Goal: Transaction & Acquisition: Purchase product/service

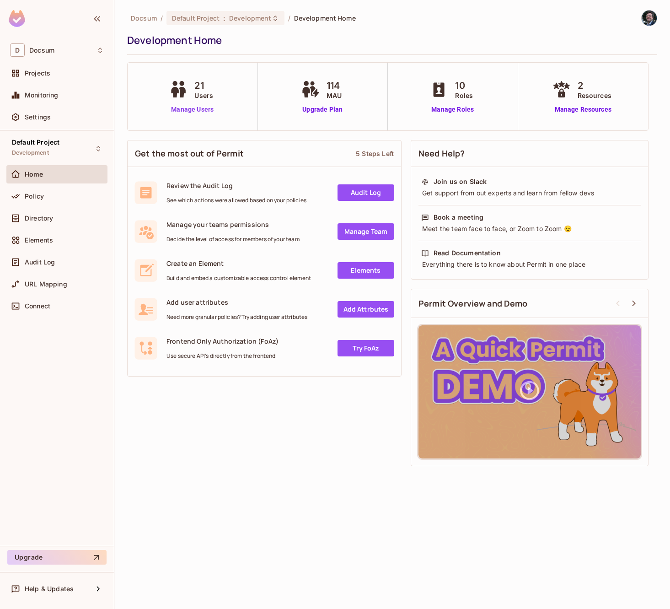
click at [188, 106] on link "Manage Users" at bounding box center [192, 110] width 51 height 10
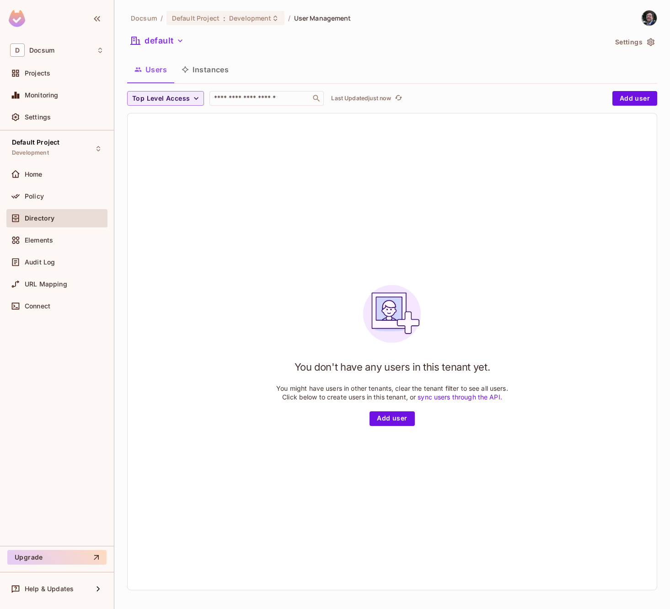
scroll to position [1, 0]
click at [178, 38] on icon "button" at bounding box center [180, 39] width 9 height 9
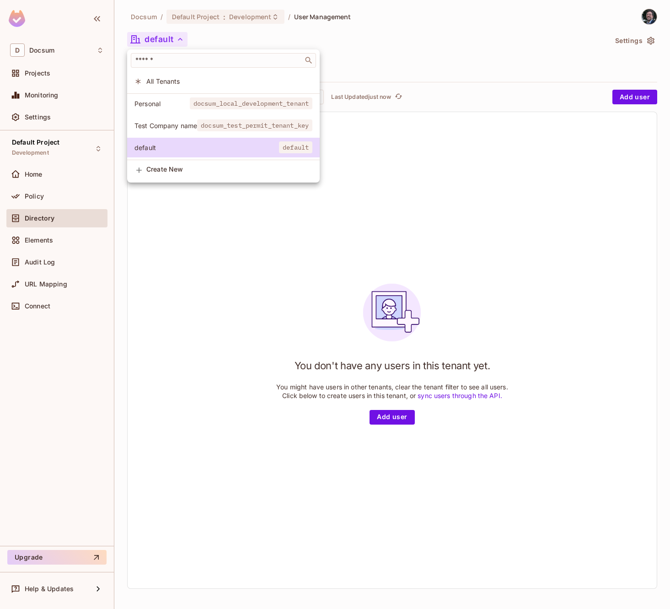
click at [182, 112] on li "Personal docsum_local_development_tenant" at bounding box center [223, 104] width 193 height 20
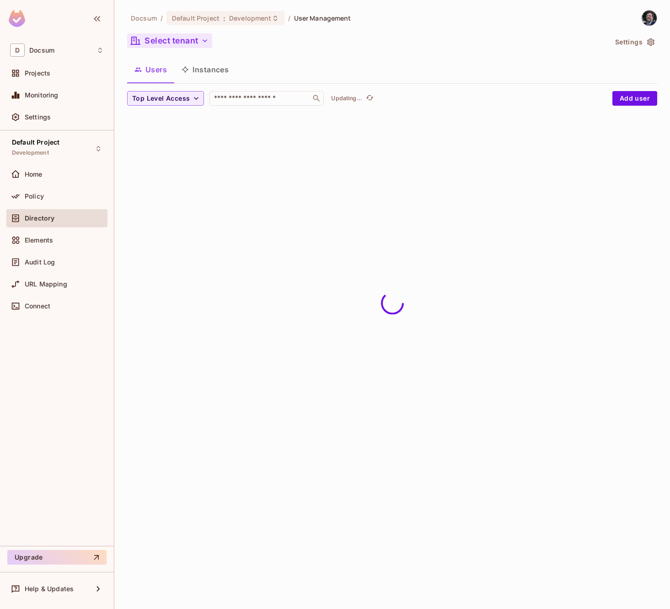
scroll to position [0, 0]
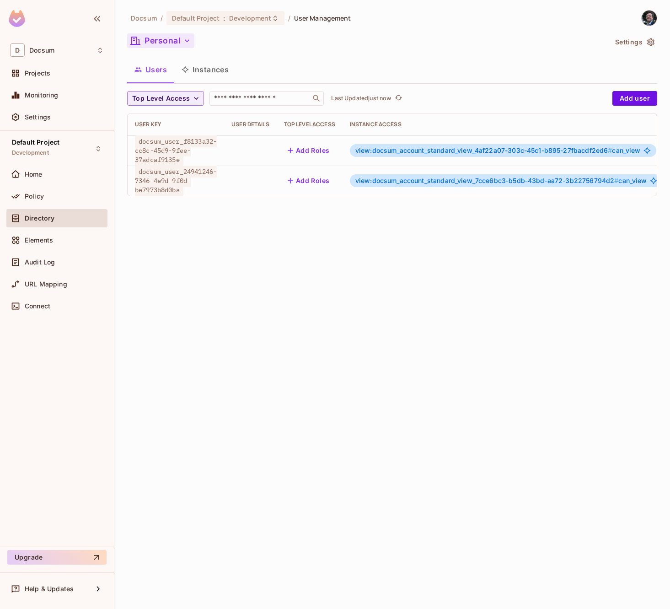
click at [186, 42] on icon "button" at bounding box center [187, 40] width 9 height 9
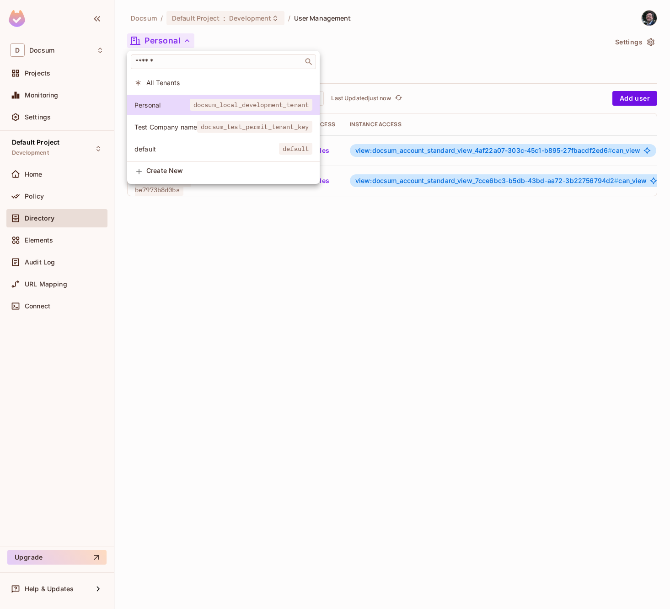
click at [188, 130] on span "Test Company name" at bounding box center [166, 127] width 63 height 9
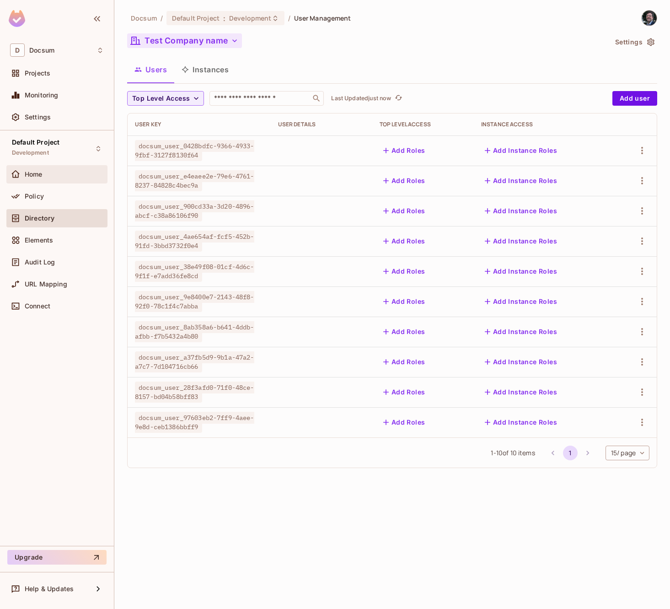
click at [59, 183] on div "Home" at bounding box center [56, 174] width 101 height 18
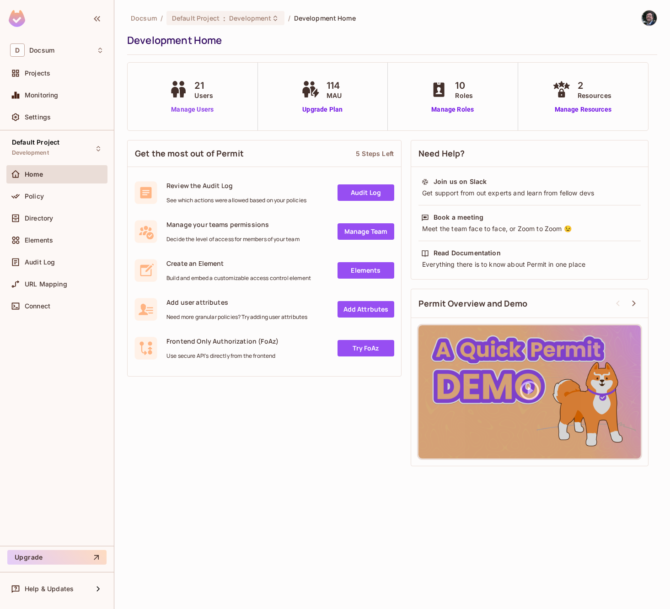
click at [200, 110] on link "Manage Users" at bounding box center [192, 110] width 51 height 10
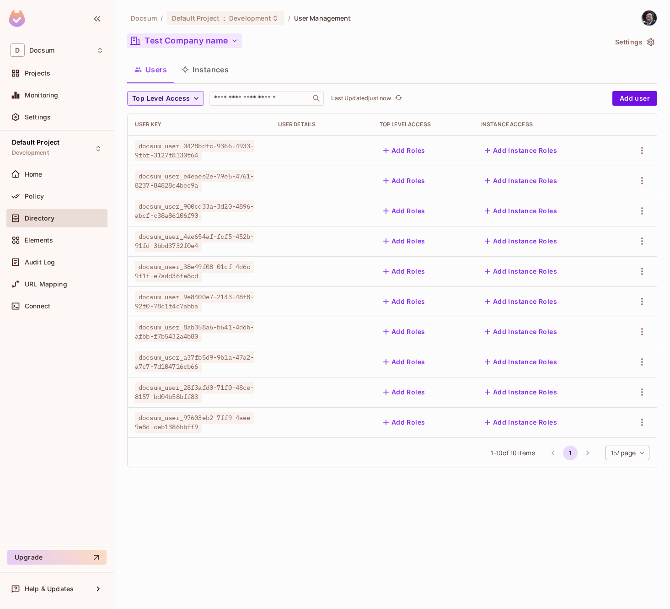
click at [217, 41] on button "Test Company name" at bounding box center [184, 40] width 115 height 15
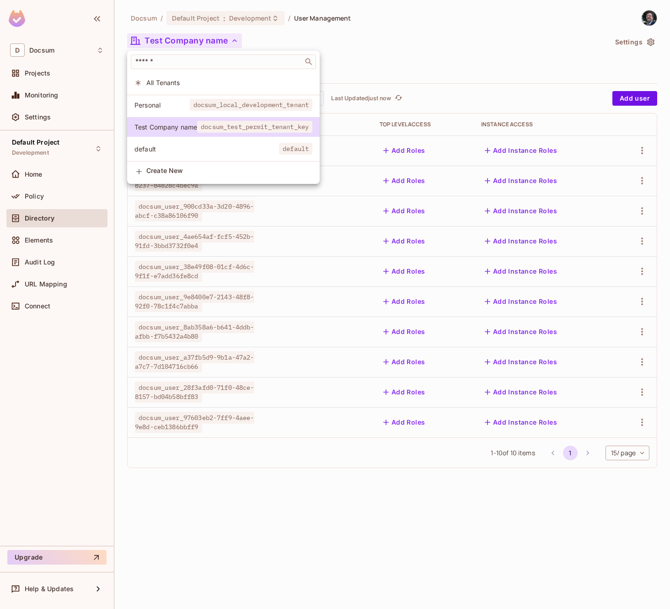
click at [217, 41] on div at bounding box center [335, 304] width 670 height 609
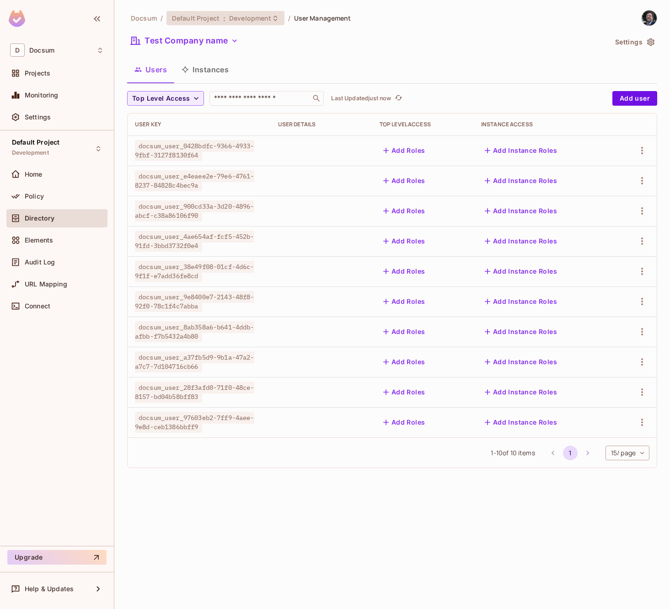
click at [243, 19] on span "Development" at bounding box center [250, 18] width 42 height 9
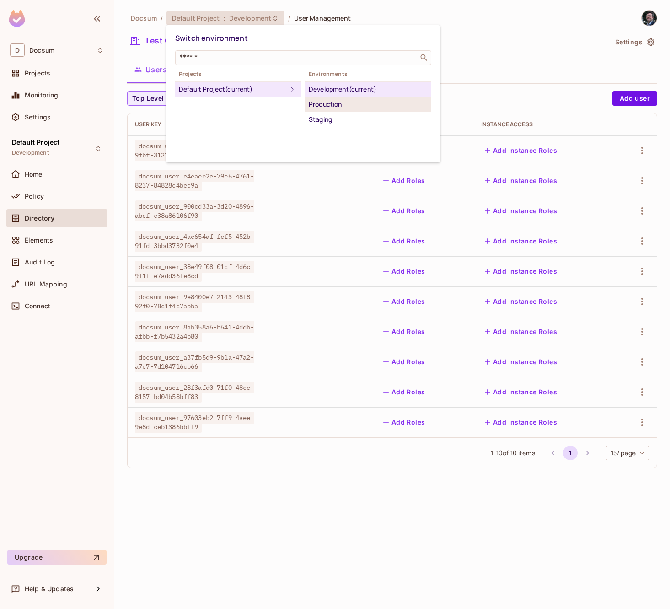
click at [335, 97] on li "Production" at bounding box center [368, 104] width 126 height 15
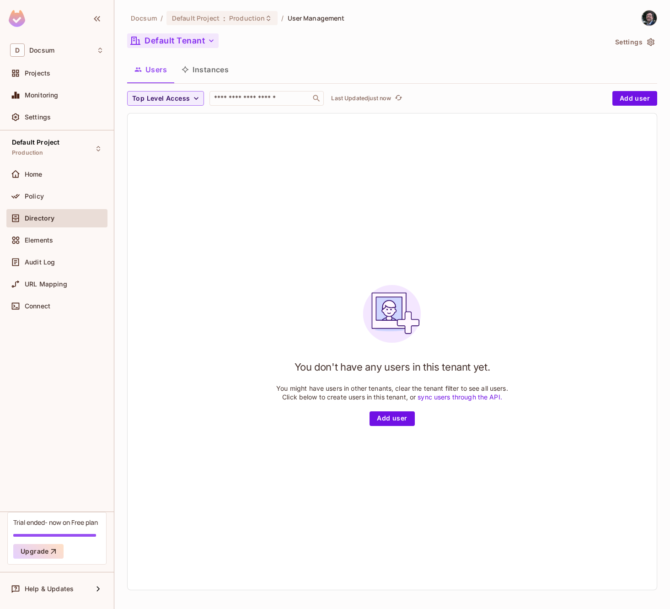
click at [204, 46] on button "Default Tenant" at bounding box center [173, 40] width 92 height 15
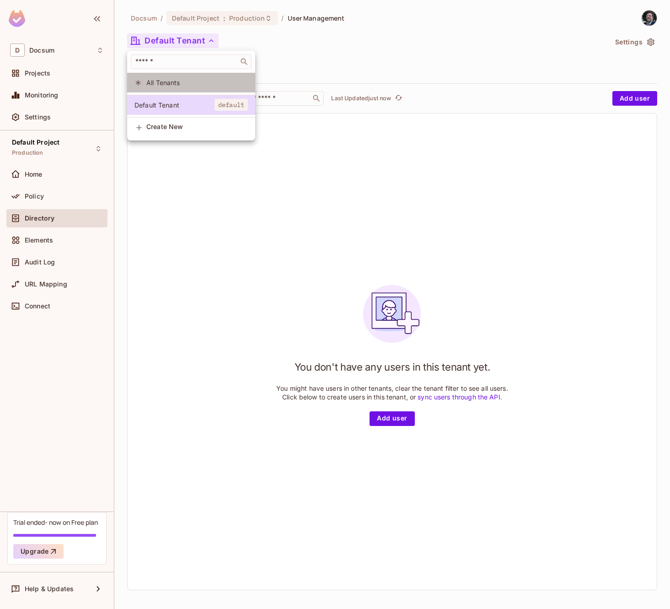
click at [200, 85] on span "All Tenants" at bounding box center [197, 82] width 102 height 9
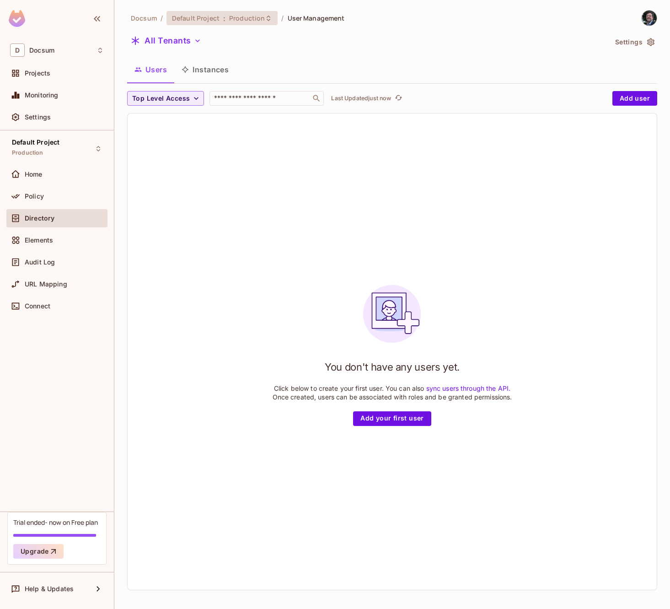
click at [256, 17] on span "Production" at bounding box center [247, 18] width 36 height 9
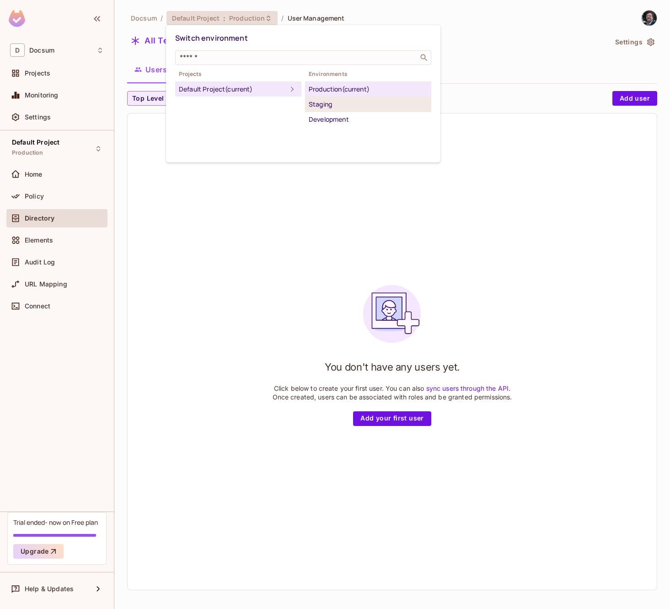
click at [330, 103] on div "Staging" at bounding box center [368, 104] width 119 height 11
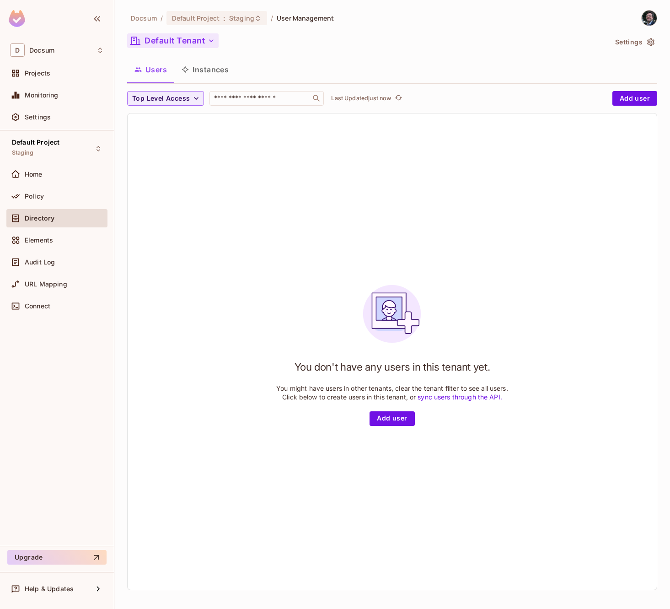
click at [202, 40] on button "Default Tenant" at bounding box center [173, 40] width 92 height 15
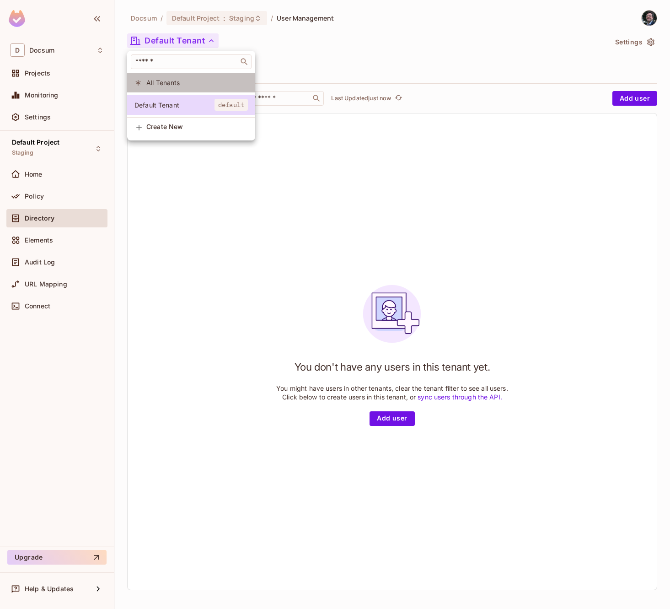
click at [201, 76] on li "All Tenants" at bounding box center [191, 83] width 128 height 20
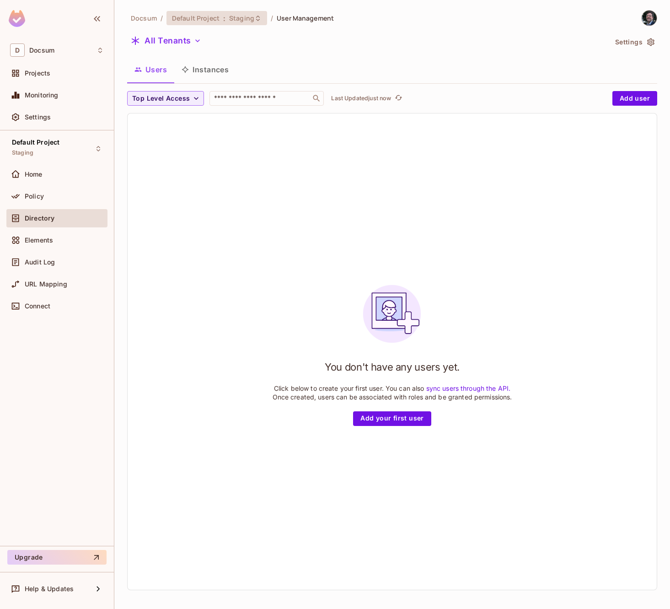
click at [254, 15] on icon at bounding box center [257, 18] width 7 height 7
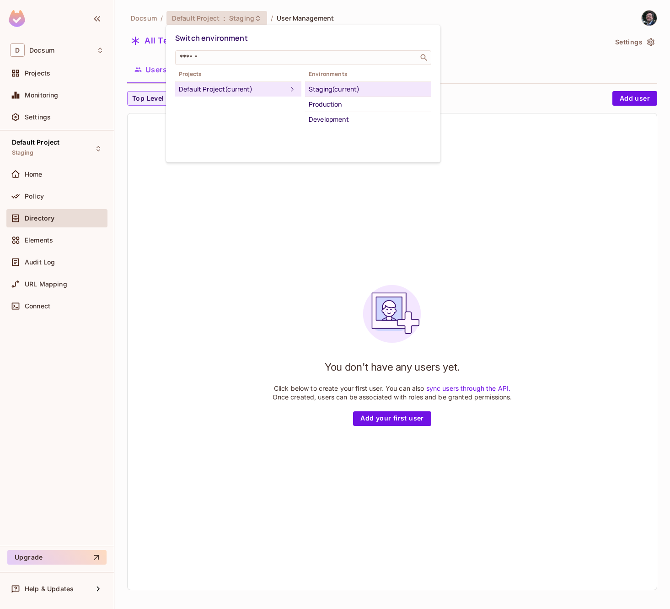
click at [297, 23] on div at bounding box center [335, 304] width 670 height 609
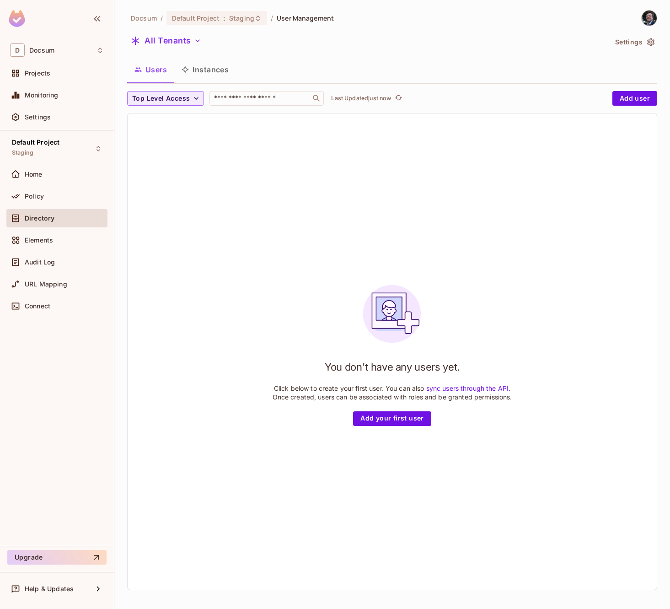
click at [266, 17] on ol "Docsum / Default Project : Staging / User Management" at bounding box center [232, 18] width 203 height 14
click at [259, 17] on icon at bounding box center [257, 18] width 7 height 7
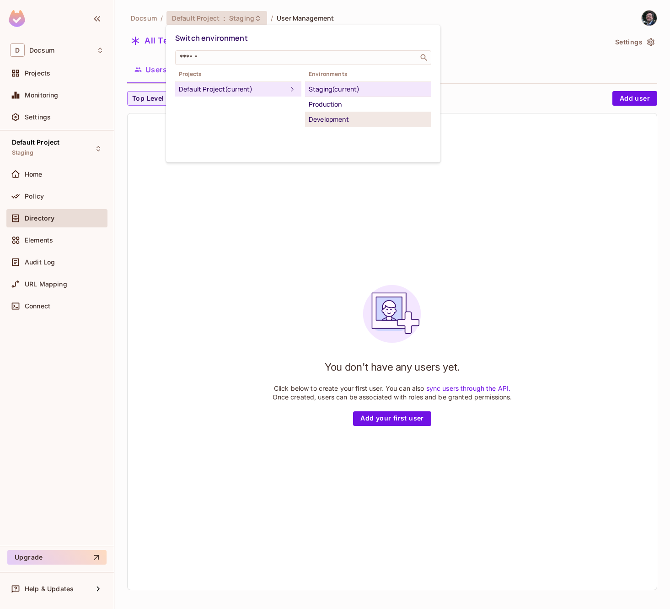
click at [335, 126] on li "Development" at bounding box center [368, 119] width 126 height 15
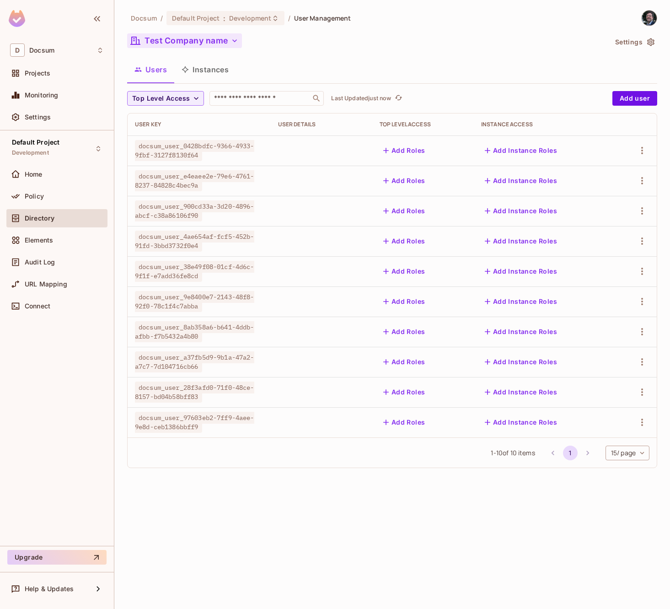
click at [220, 41] on button "Test Company name" at bounding box center [184, 40] width 115 height 15
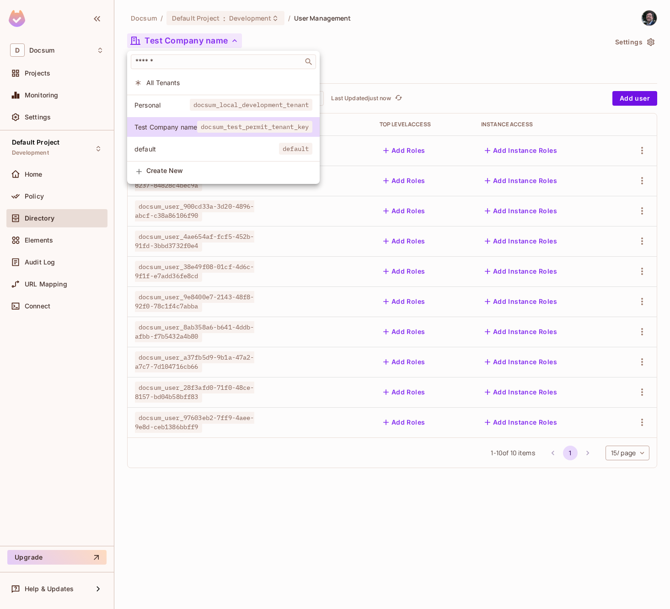
click at [206, 78] on span "All Tenants" at bounding box center [229, 82] width 166 height 9
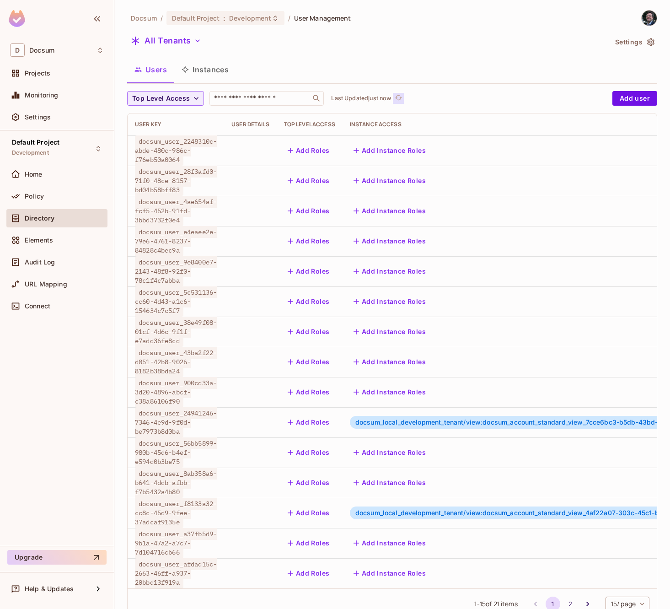
click at [404, 99] on button "Click to refresh data" at bounding box center [398, 98] width 11 height 11
click at [209, 71] on button "Instances" at bounding box center [205, 69] width 62 height 23
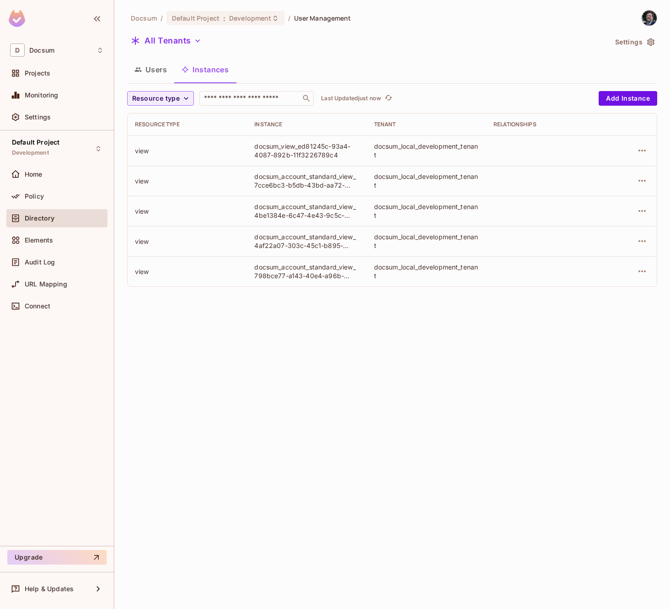
click at [147, 72] on button "Users" at bounding box center [150, 69] width 47 height 23
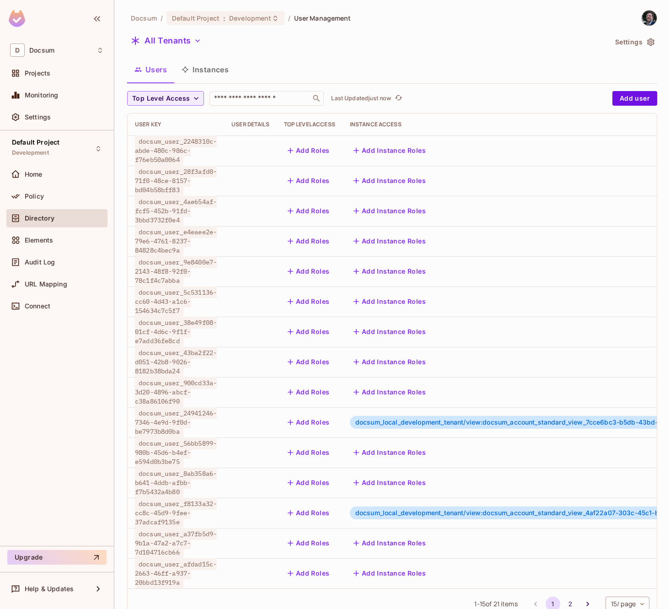
click at [303, 59] on div "Users Instances" at bounding box center [392, 69] width 530 height 23
click at [648, 44] on icon "button" at bounding box center [650, 42] width 7 height 8
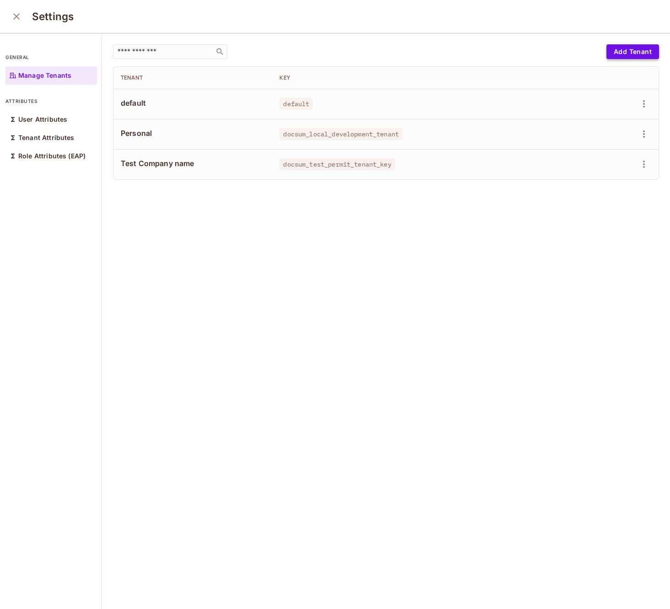
click at [636, 53] on button "Add Tenant" at bounding box center [633, 51] width 53 height 15
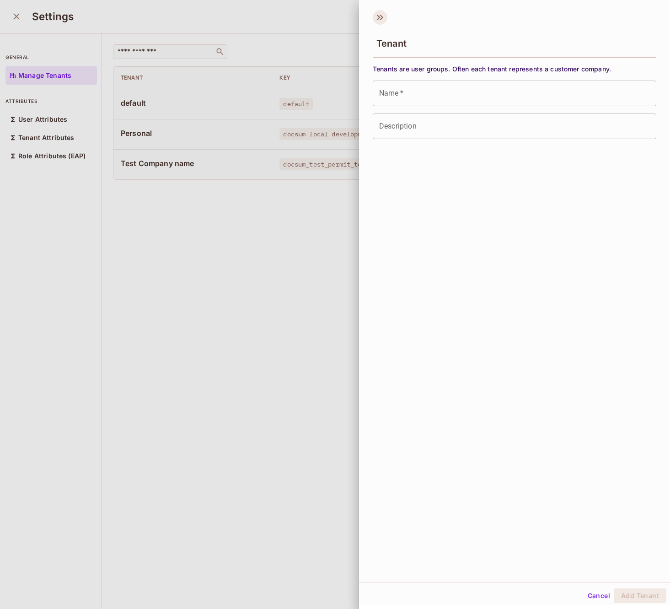
click at [380, 19] on icon at bounding box center [381, 17] width 3 height 5
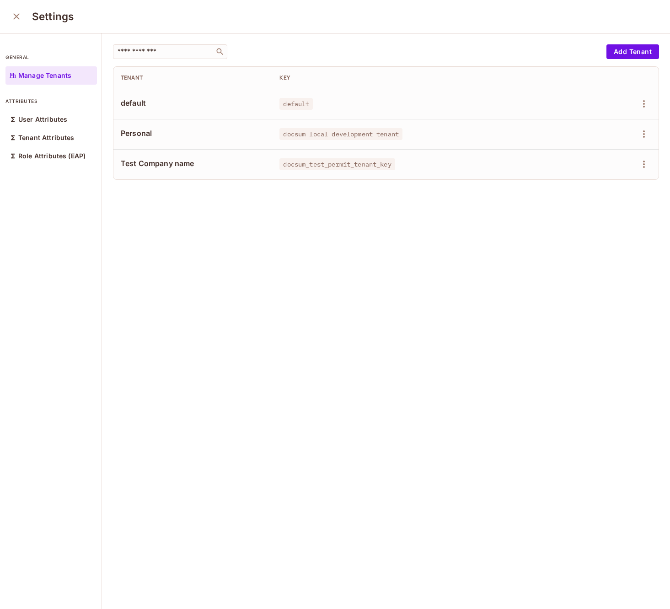
click at [281, 197] on div "​ Add Tenant Tenant Key default default Personal docsum_local_development_tenan…" at bounding box center [386, 321] width 568 height 577
click at [12, 19] on icon "close" at bounding box center [16, 16] width 11 height 11
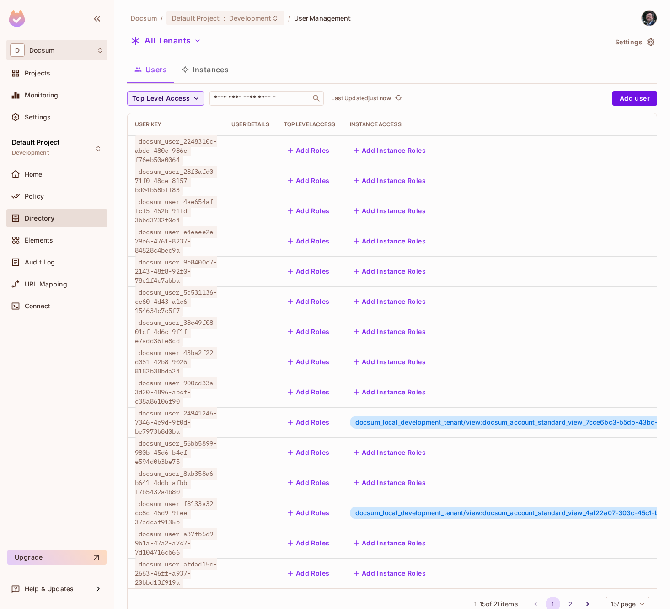
click at [56, 60] on div "D Docsum" at bounding box center [56, 50] width 101 height 21
click at [52, 53] on div at bounding box center [335, 304] width 670 height 609
click at [50, 76] on span "Projects" at bounding box center [38, 73] width 26 height 7
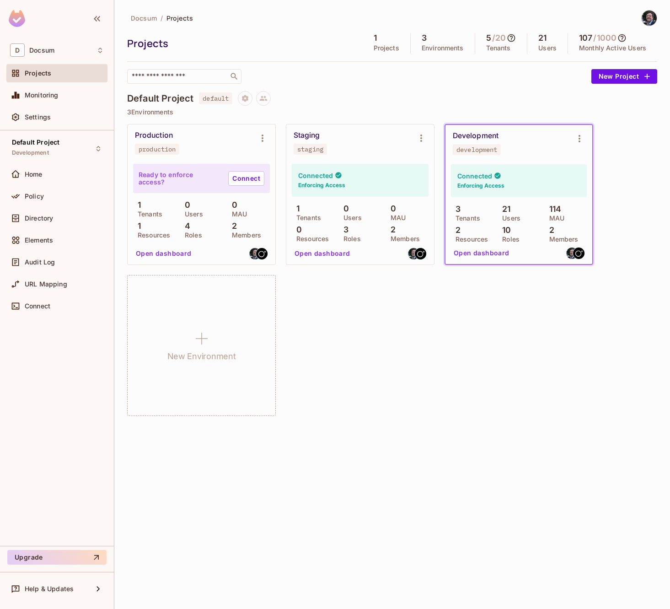
click at [512, 38] on icon at bounding box center [512, 38] width 8 height 8
click at [512, 38] on div at bounding box center [335, 304] width 670 height 609
click at [624, 36] on icon at bounding box center [623, 38] width 8 height 8
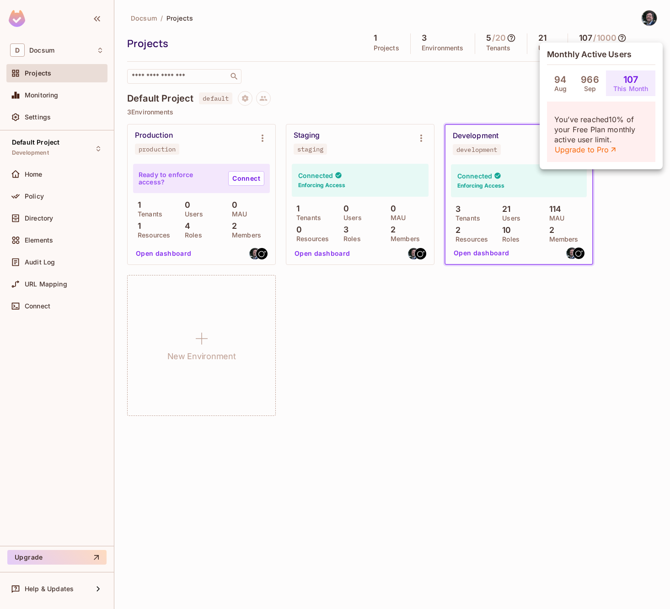
click at [369, 96] on div at bounding box center [335, 304] width 670 height 609
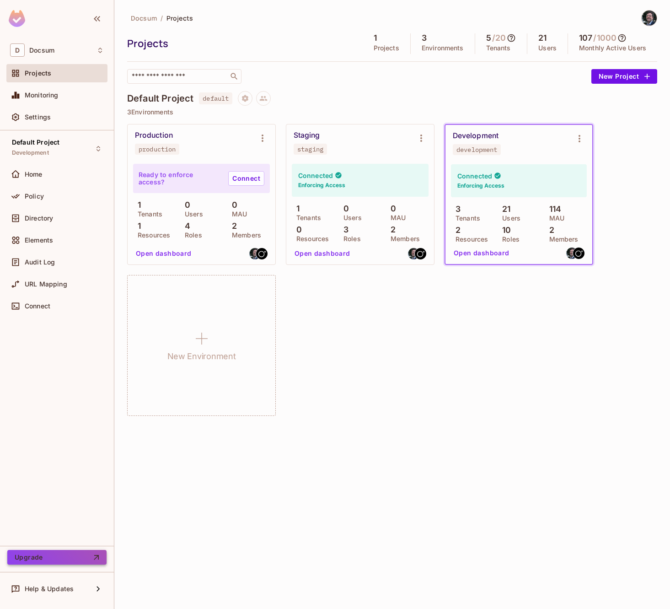
click at [75, 558] on button "Upgrade" at bounding box center [56, 557] width 99 height 15
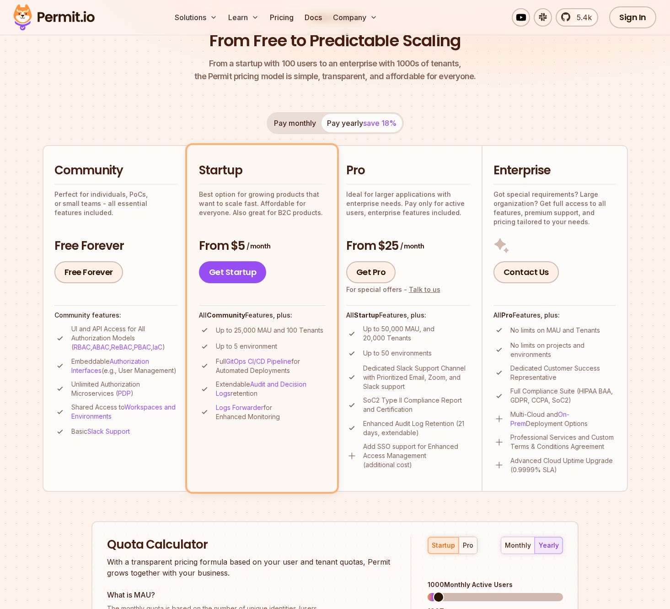
scroll to position [91, 0]
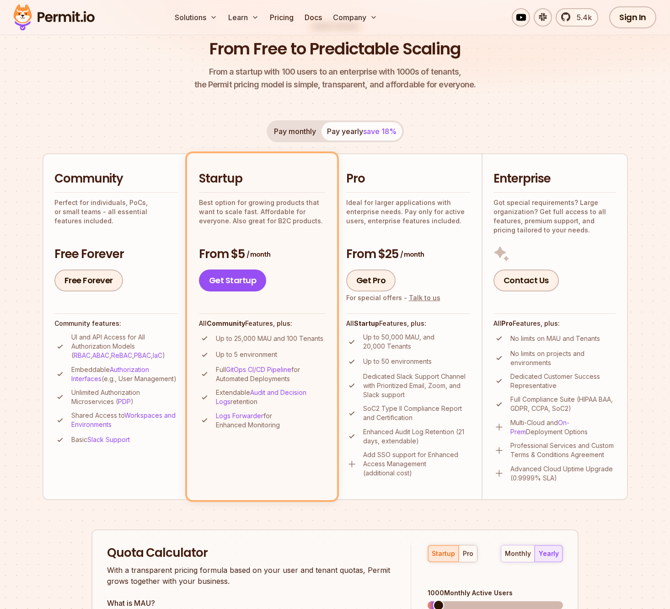
click at [288, 134] on button "Pay monthly" at bounding box center [295, 131] width 53 height 18
click at [355, 135] on button "Pay yearly save 18%" at bounding box center [362, 131] width 81 height 18
click at [298, 130] on button "Pay monthly" at bounding box center [295, 131] width 53 height 18
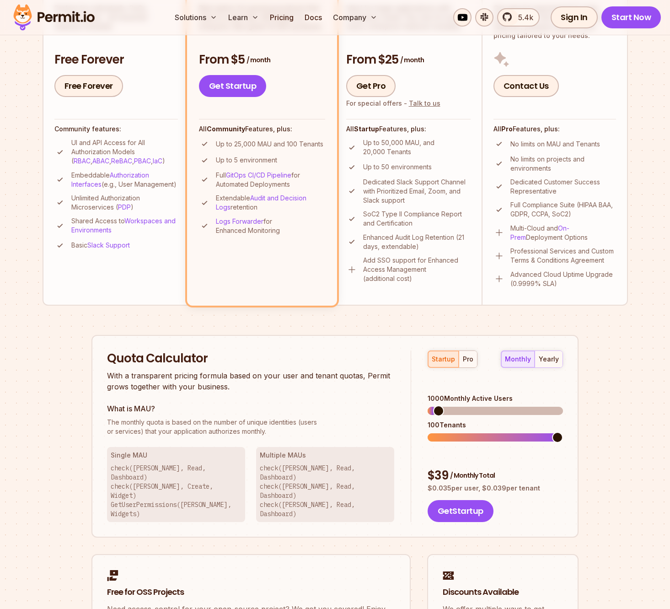
scroll to position [301, 0]
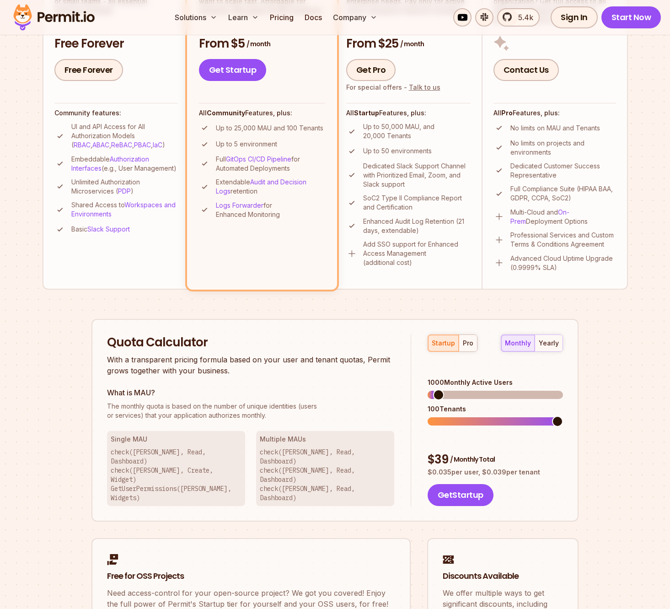
click at [563, 416] on span at bounding box center [557, 421] width 11 height 11
click at [430, 389] on span at bounding box center [435, 394] width 11 height 11
click at [563, 416] on span at bounding box center [557, 421] width 11 height 11
click at [591, 451] on div "Permit Pricing From Free to Predictable Scaling From a startup with 100 users t…" at bounding box center [336, 244] width 586 height 866
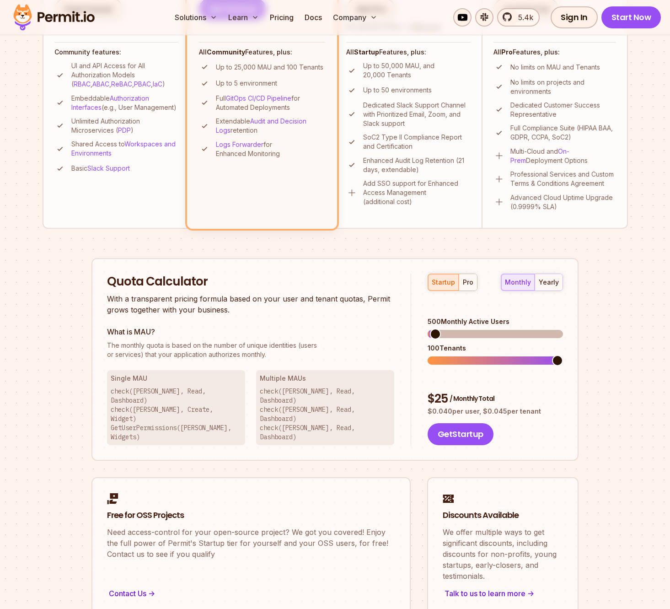
scroll to position [361, 0]
click at [543, 286] on div "yearly" at bounding box center [549, 283] width 20 height 9
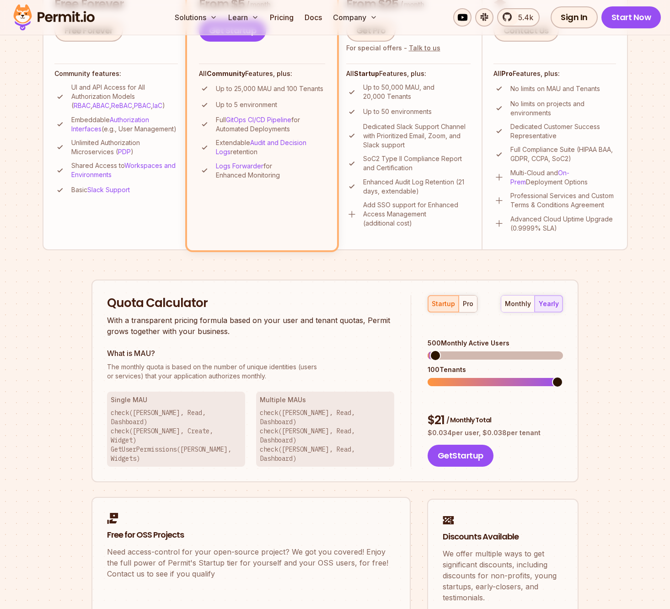
scroll to position [339, 0]
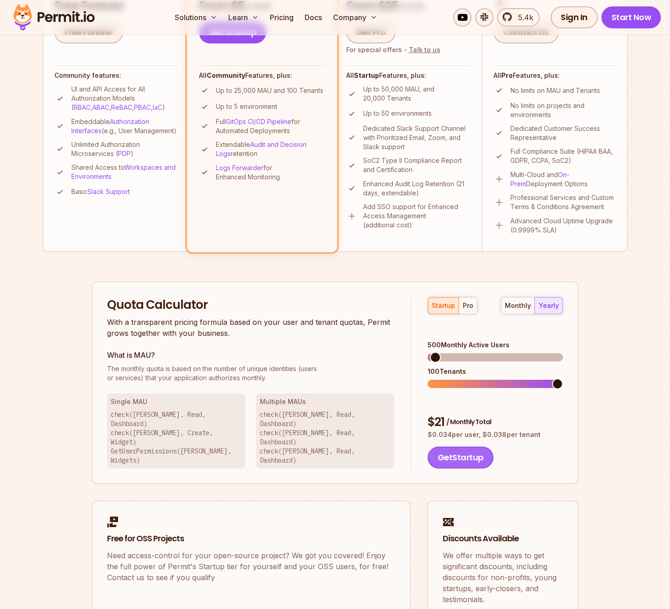
click at [454, 447] on button "Get Startup" at bounding box center [461, 458] width 66 height 22
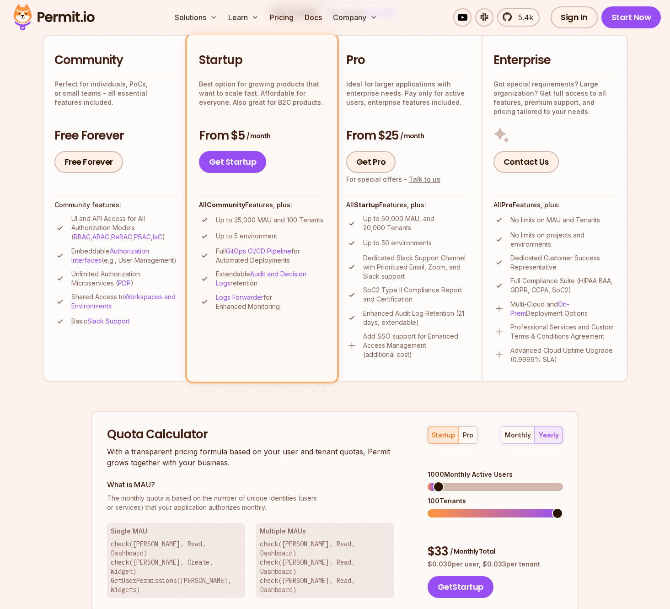
scroll to position [197, 0]
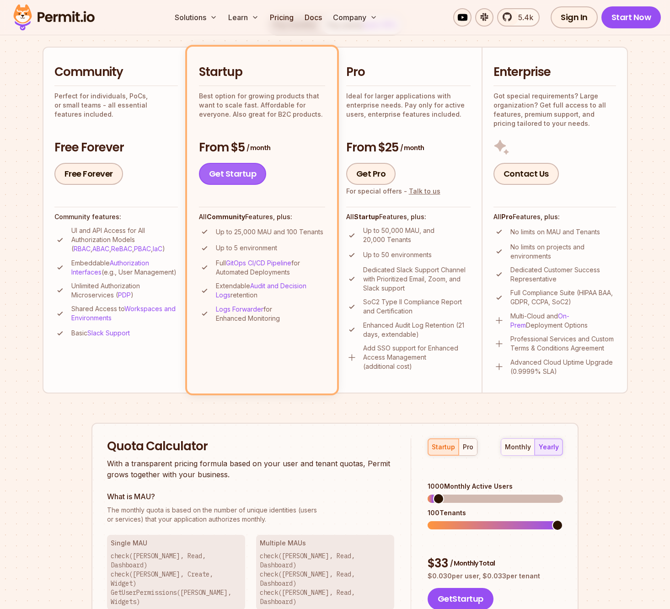
click at [243, 181] on link "Get Startup" at bounding box center [233, 174] width 68 height 22
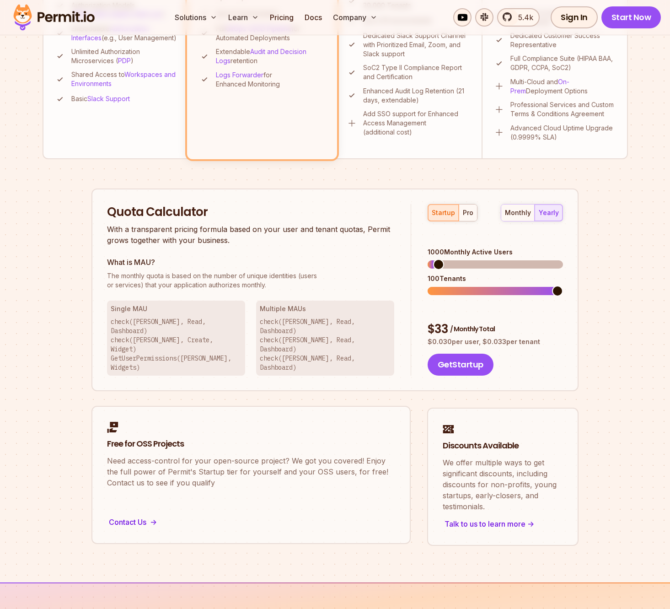
scroll to position [432, 0]
click at [428, 258] on span at bounding box center [433, 263] width 11 height 11
click at [477, 285] on span at bounding box center [474, 290] width 11 height 11
click at [500, 291] on div "startup pro monthly yearly 100 Monthly Active Users 40 Tenants $ 6 / Monthly To…" at bounding box center [487, 289] width 152 height 172
click at [428, 258] on span at bounding box center [433, 263] width 11 height 11
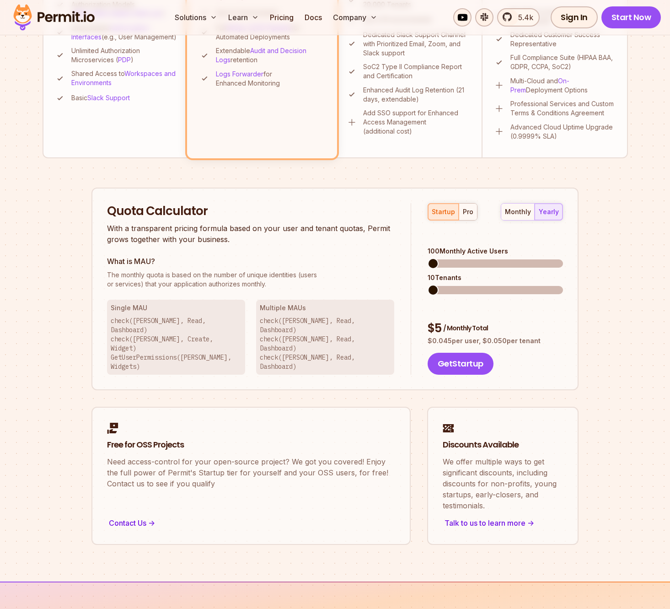
click at [431, 285] on span at bounding box center [433, 290] width 11 height 11
click at [479, 286] on div "startup pro monthly yearly 100 Monthly Active Users 10 Tenants $ 5 / Monthly To…" at bounding box center [487, 289] width 152 height 172
click at [469, 285] on span at bounding box center [474, 290] width 11 height 11
click at [473, 285] on span at bounding box center [474, 290] width 11 height 11
click at [507, 289] on div "startup pro monthly yearly 100 Monthly Active Users 40 Tenants $ 6 / Monthly To…" at bounding box center [487, 289] width 152 height 172
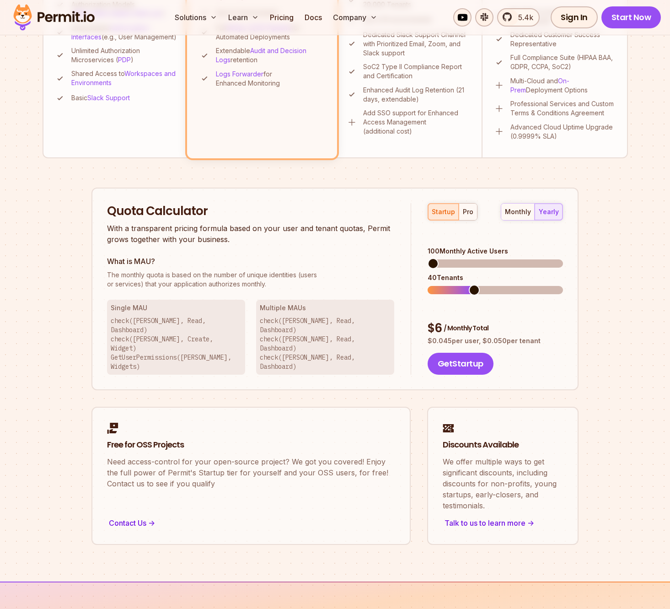
click at [531, 320] on div "$ 6 / Monthly Total" at bounding box center [495, 328] width 135 height 16
click at [592, 327] on div "Permit Pricing From Free to Predictable Scaling From a startup with 100 users t…" at bounding box center [336, 112] width 586 height 866
click at [428, 258] on span at bounding box center [433, 263] width 11 height 11
click at [559, 285] on span at bounding box center [557, 290] width 11 height 11
click at [475, 285] on span at bounding box center [474, 290] width 11 height 11
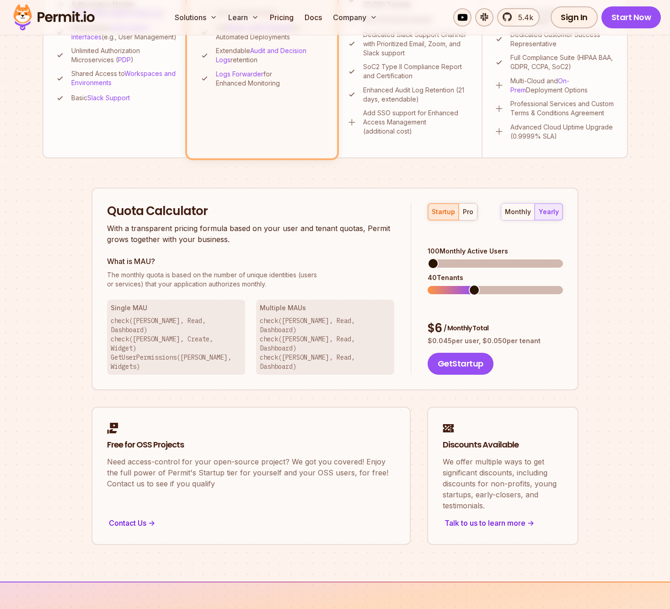
click at [73, 400] on div "Permit Pricing From Free to Predictable Scaling From a startup with 100 users t…" at bounding box center [336, 112] width 586 height 866
click at [520, 213] on div "monthly" at bounding box center [518, 211] width 26 height 9
click at [553, 215] on div "yearly" at bounding box center [549, 211] width 20 height 9
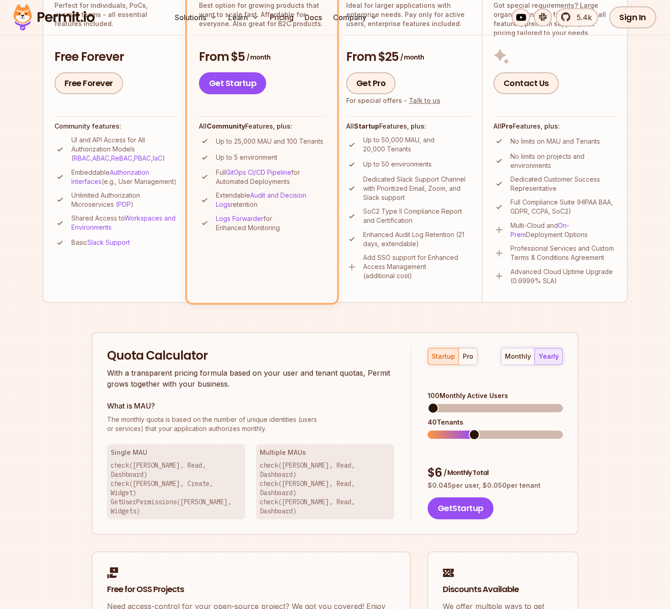
scroll to position [0, 0]
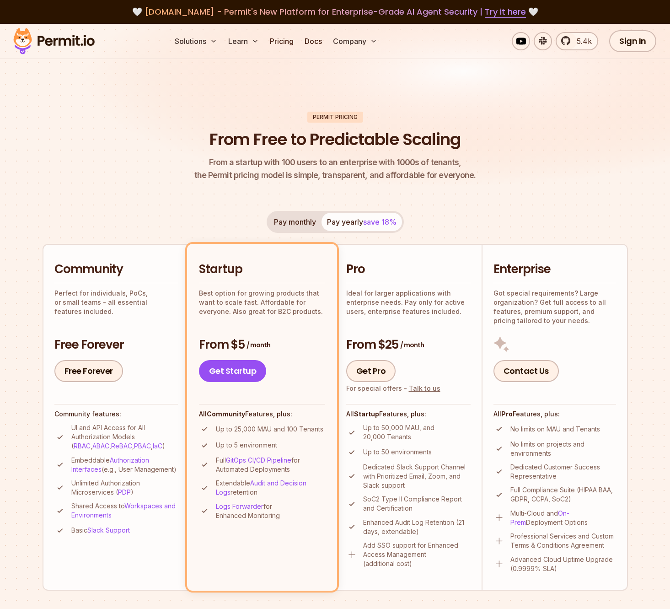
click at [332, 88] on img at bounding box center [335, 113] width 670 height 178
